Goal: Task Accomplishment & Management: Use online tool/utility

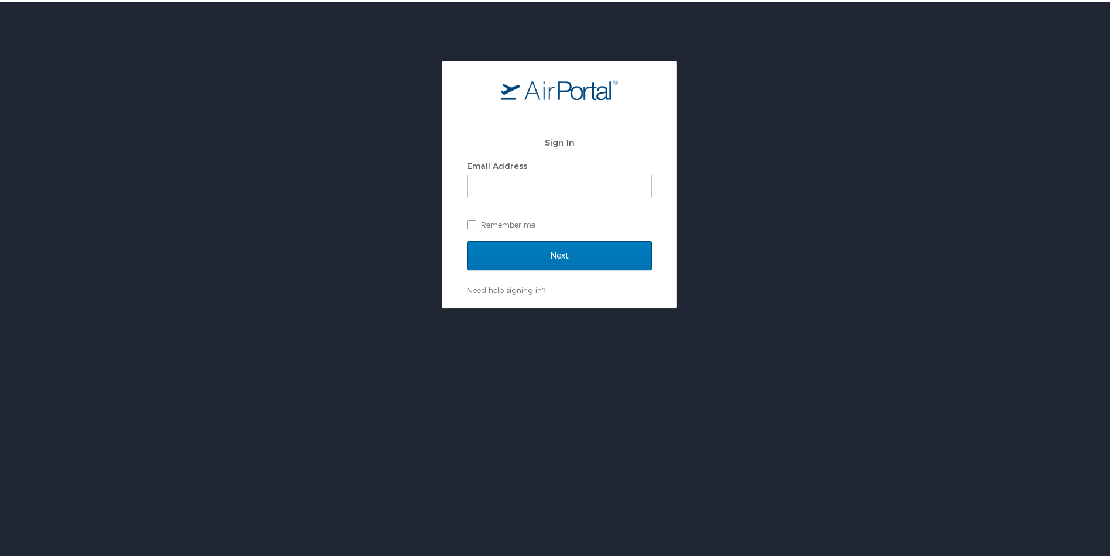
click at [497, 167] on label "Email Address" at bounding box center [497, 164] width 60 height 10
click at [497, 173] on input "Email Address" at bounding box center [560, 184] width 184 height 22
click at [499, 176] on input "Email Address" at bounding box center [560, 184] width 184 height 22
type input "johanna.joseph@hayeslocums.com"
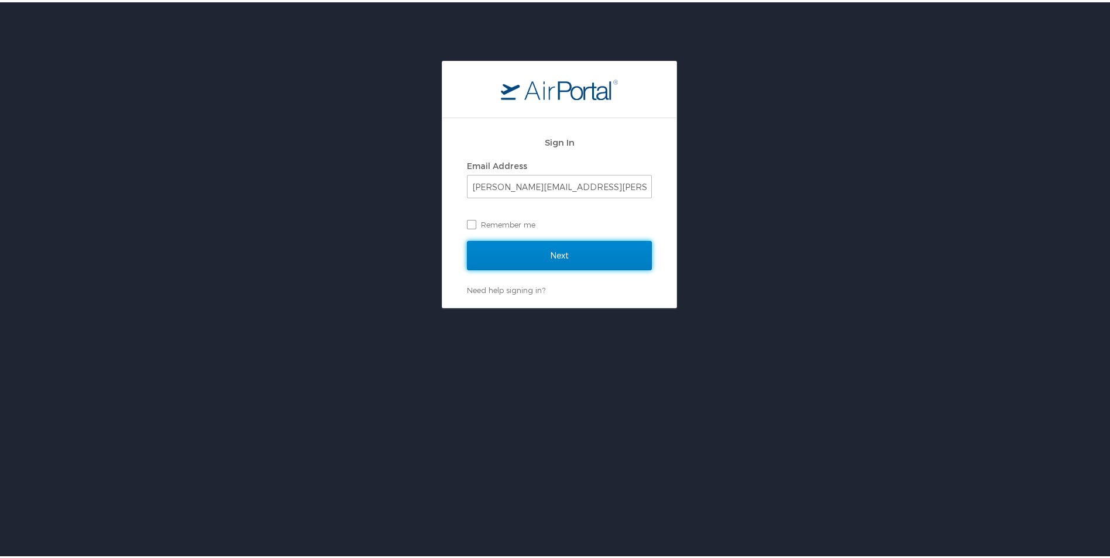
click at [550, 251] on input "Next" at bounding box center [559, 253] width 185 height 29
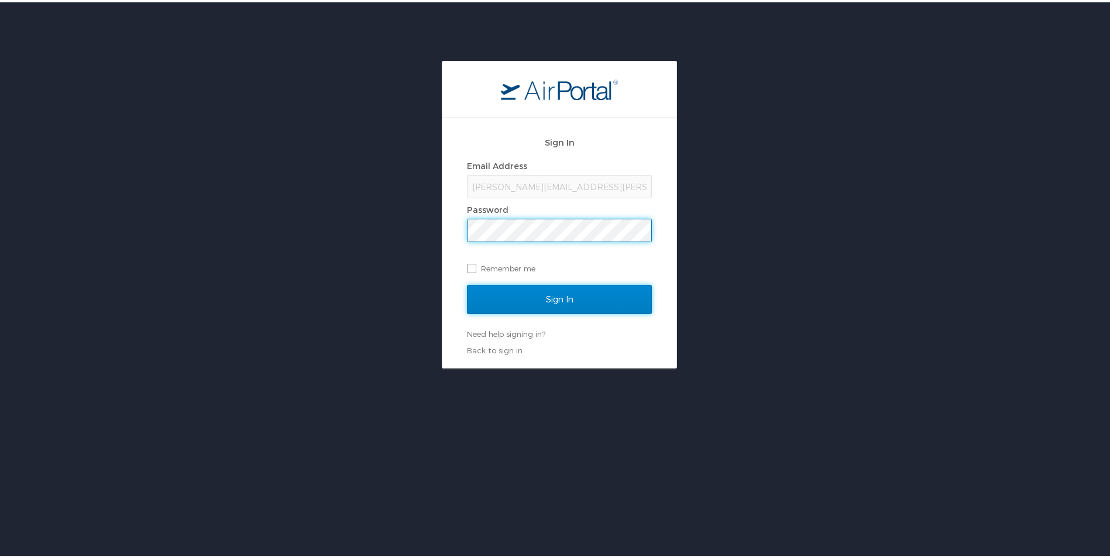
click at [473, 306] on input "Sign In" at bounding box center [559, 297] width 185 height 29
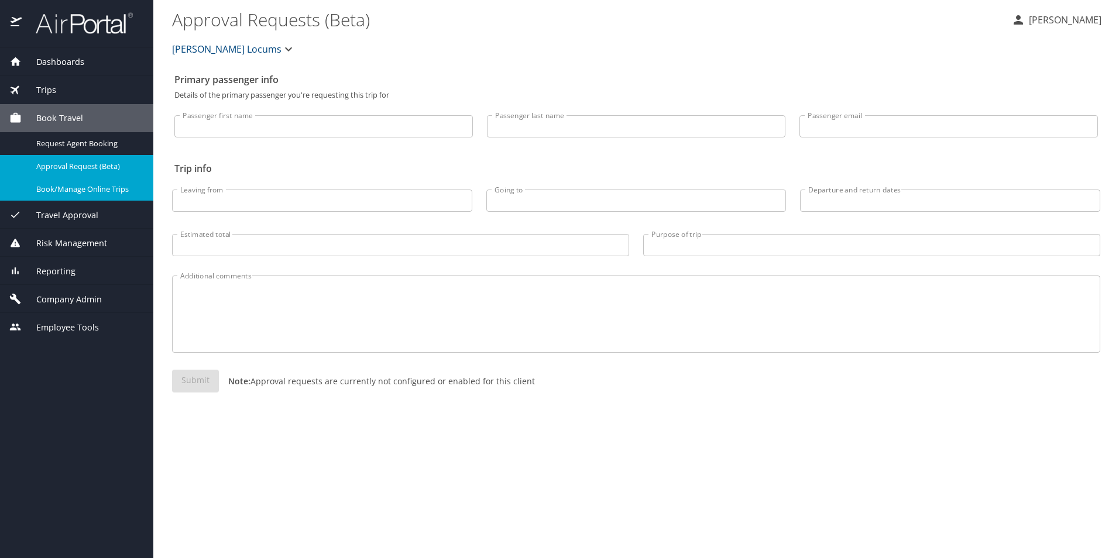
click at [104, 197] on link "Book/Manage Online Trips" at bounding box center [76, 189] width 153 height 23
